Goal: Use online tool/utility: Utilize a website feature to perform a specific function

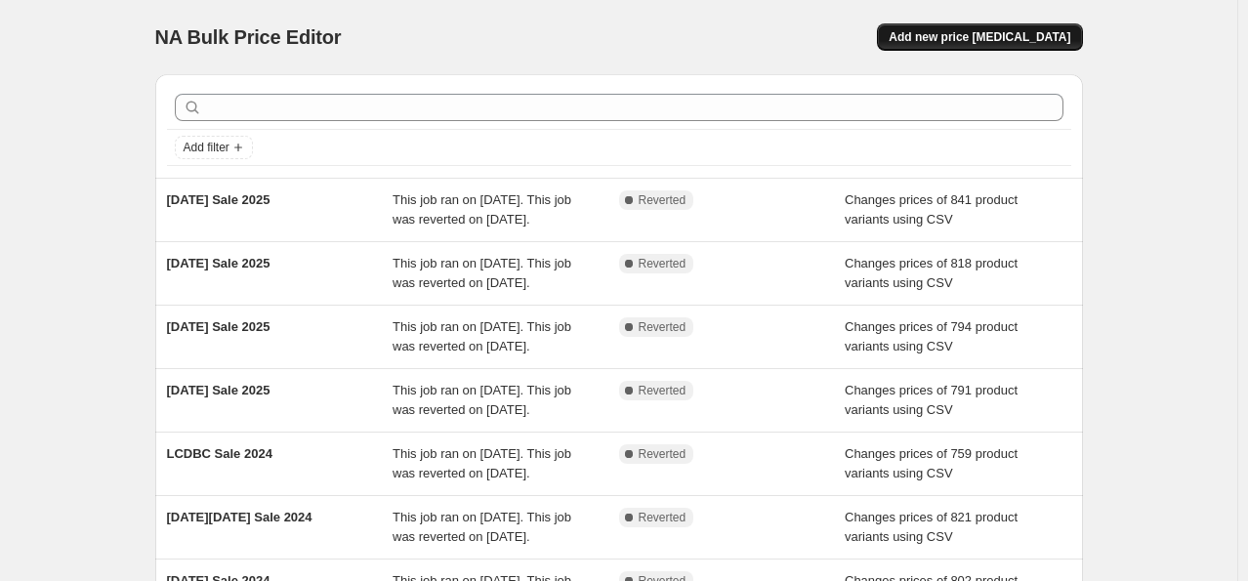
click at [969, 43] on span "Add new price change job" at bounding box center [979, 37] width 182 height 16
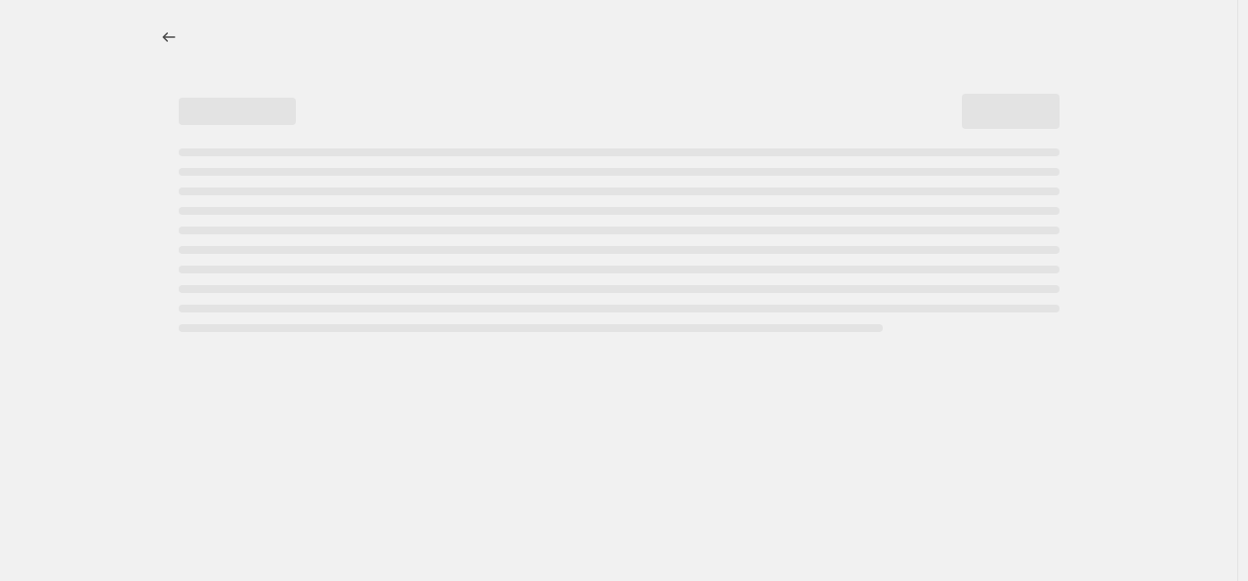
select select "percentage"
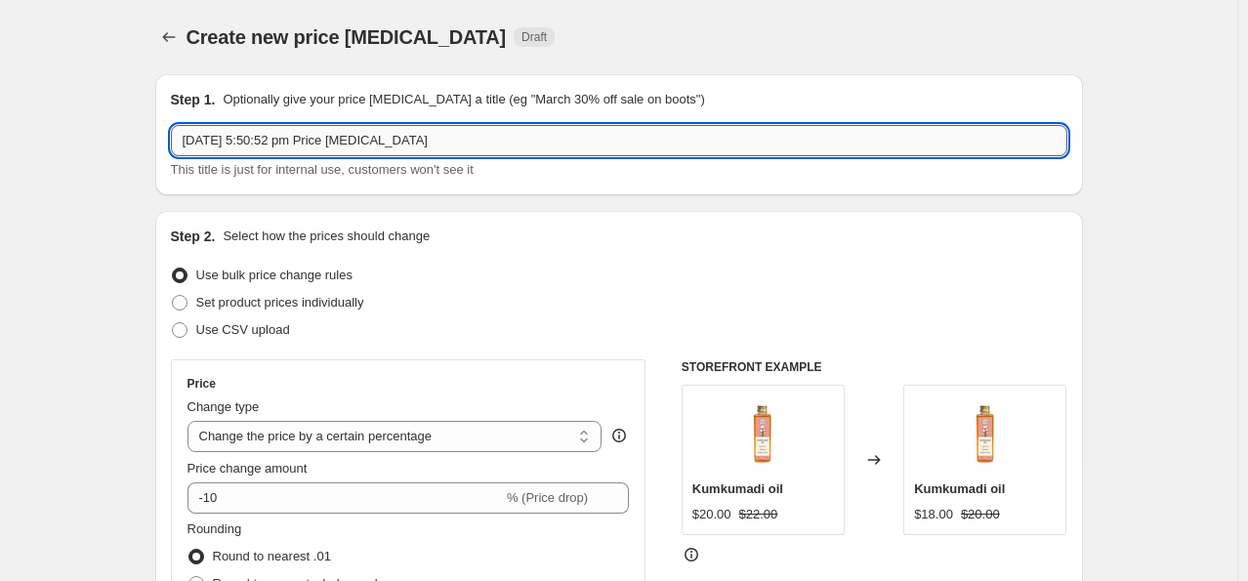
click at [355, 131] on input "28 Aug 2025, 5:50:52 pm Price change job" at bounding box center [619, 140] width 896 height 31
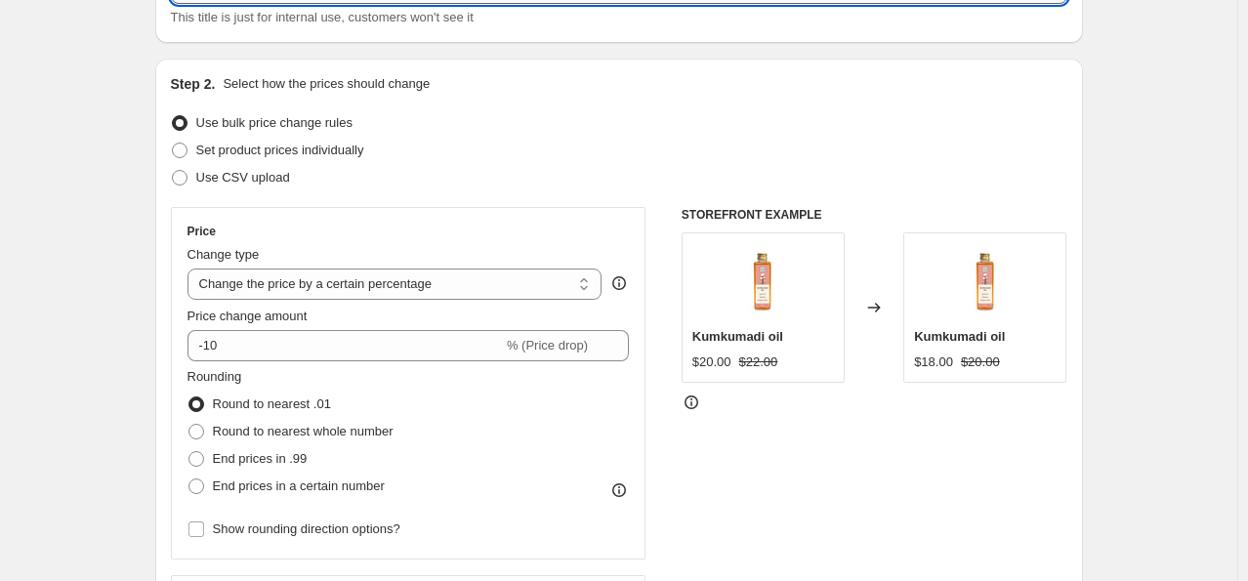
scroll to position [156, 0]
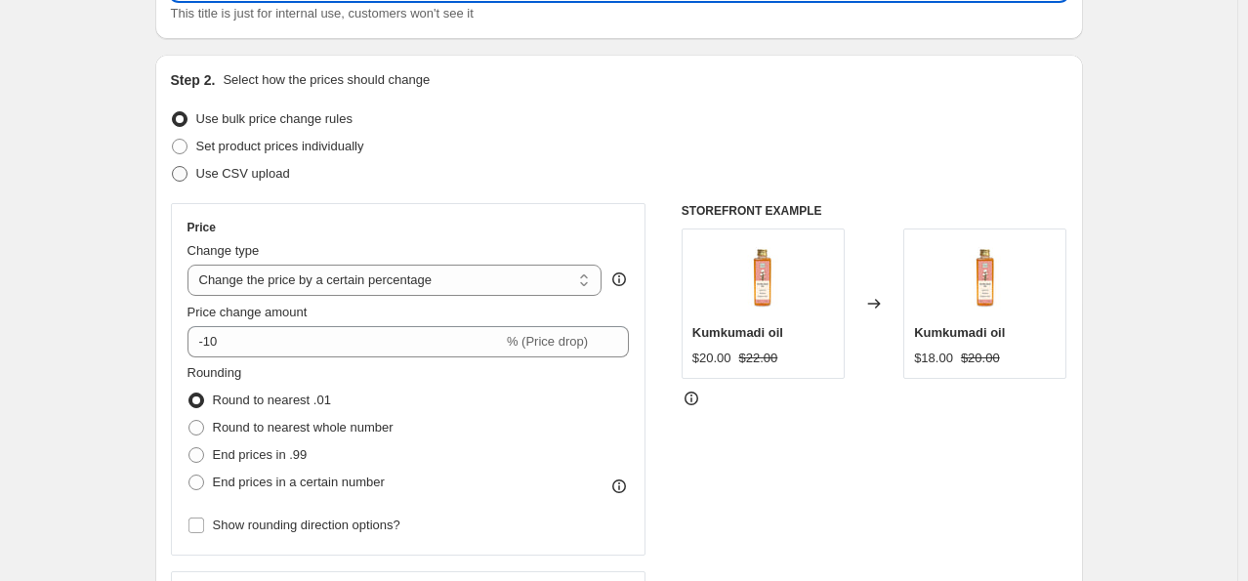
click at [250, 167] on span "Use CSV upload" at bounding box center [243, 173] width 94 height 15
click at [173, 167] on input "Use CSV upload" at bounding box center [172, 166] width 1 height 1
radio input "true"
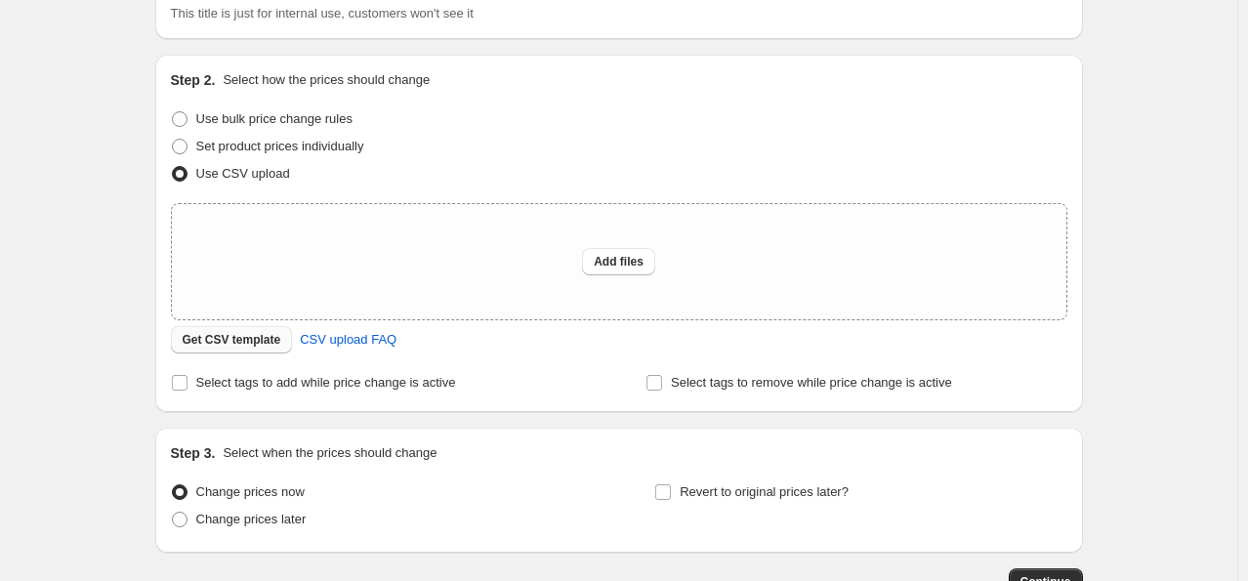
click at [230, 336] on span "Get CSV template" at bounding box center [232, 340] width 99 height 16
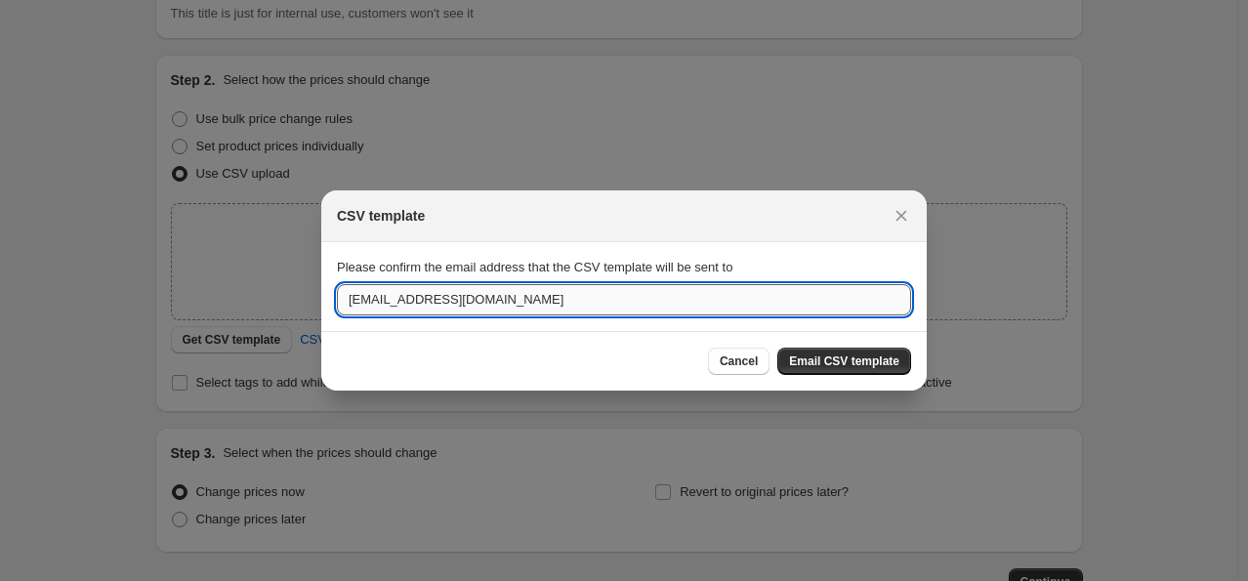
click at [475, 302] on input "sales@theayurveda-experience.com" at bounding box center [624, 299] width 574 height 31
type input "aditi.jain@transformative.in"
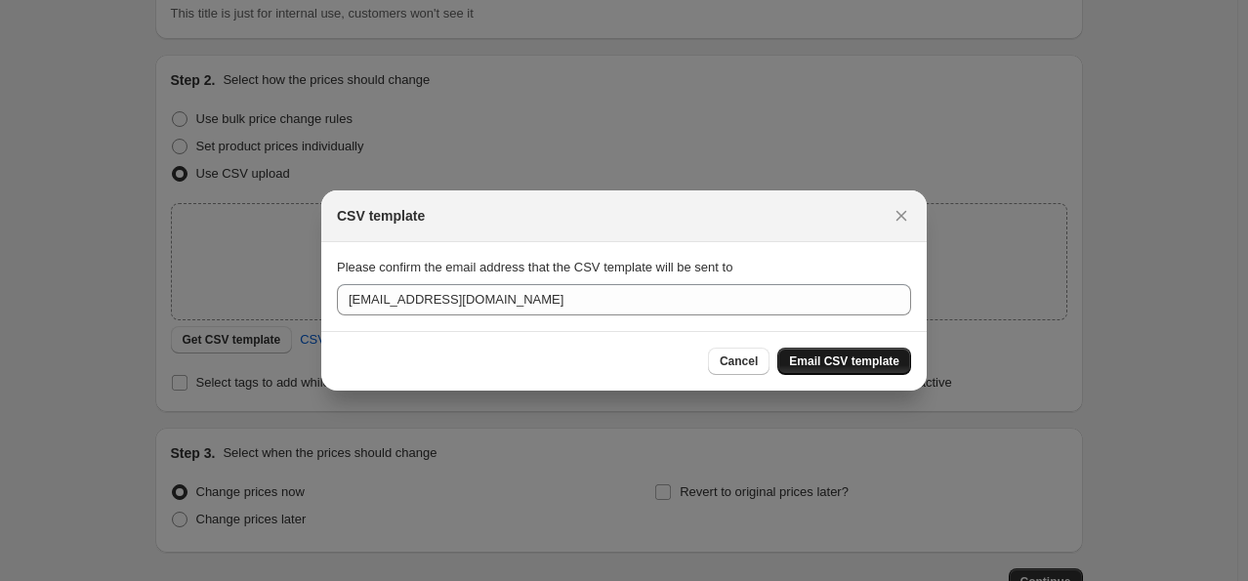
click at [832, 355] on span "Email CSV template" at bounding box center [844, 361] width 110 height 16
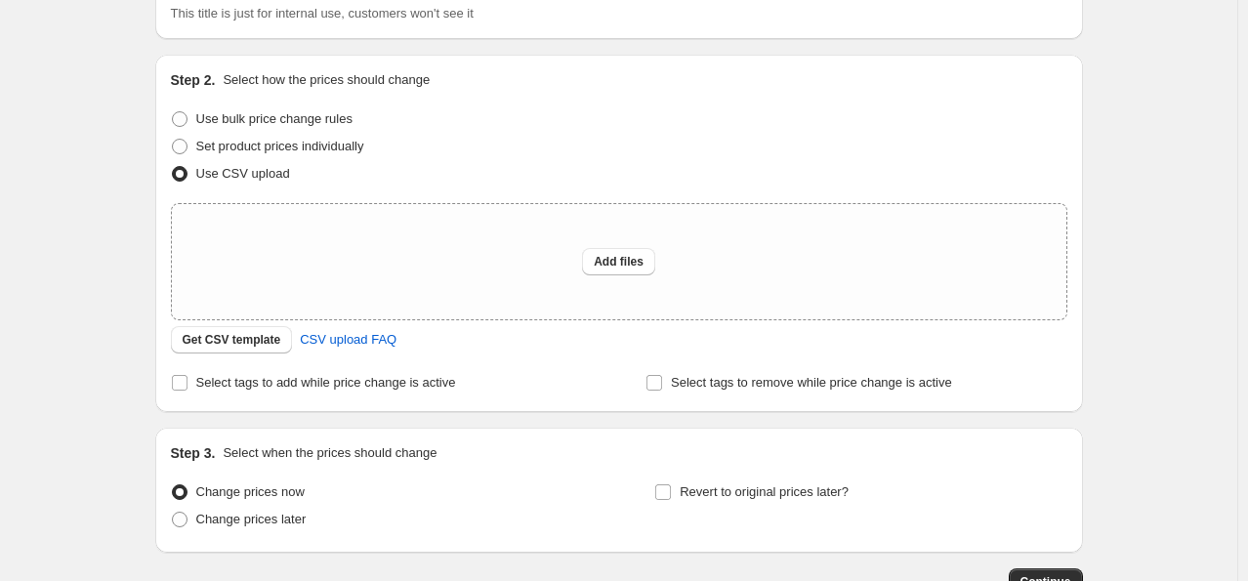
click at [253, 359] on div "Step 2. Select how the prices should change Use bulk price change rules Set pro…" at bounding box center [619, 233] width 896 height 326
click at [248, 349] on button "Get CSV template" at bounding box center [232, 339] width 122 height 27
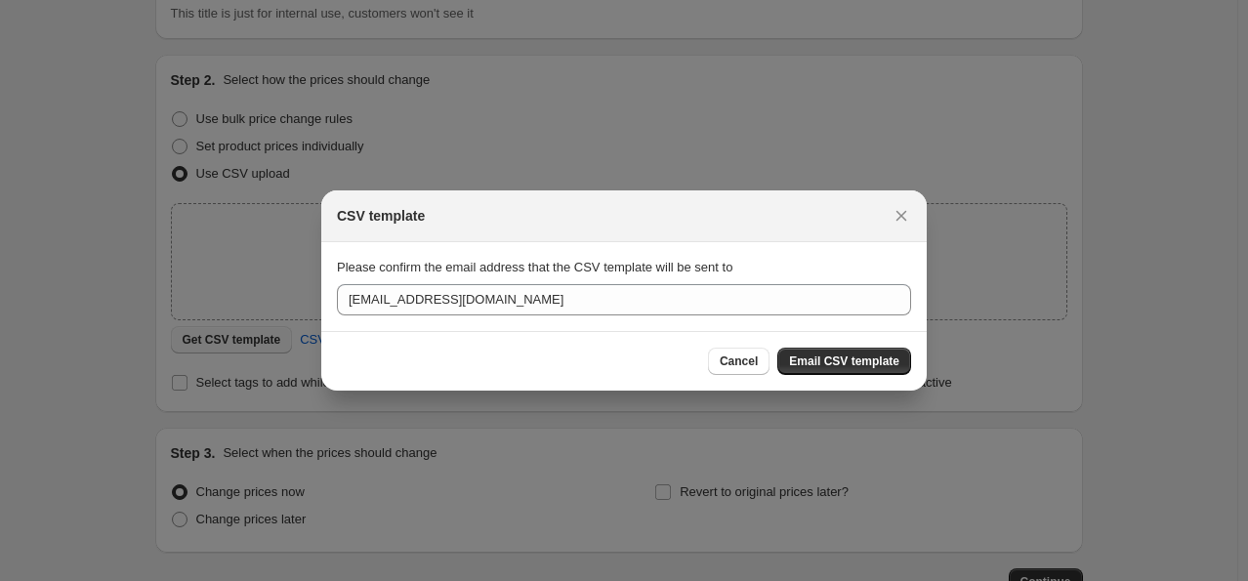
scroll to position [0, 0]
click at [820, 363] on span "Email CSV template" at bounding box center [844, 361] width 110 height 16
